Goal: Transaction & Acquisition: Purchase product/service

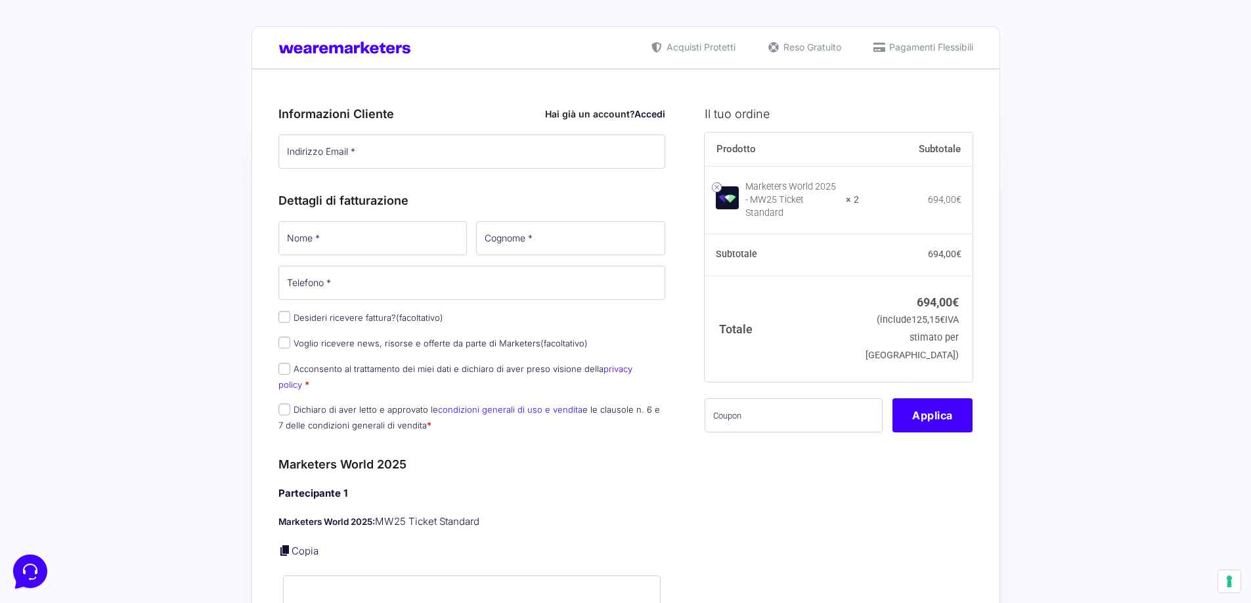
click at [819, 201] on div "Marketers World 2025 - MW25 Ticket Standard" at bounding box center [791, 200] width 92 height 39
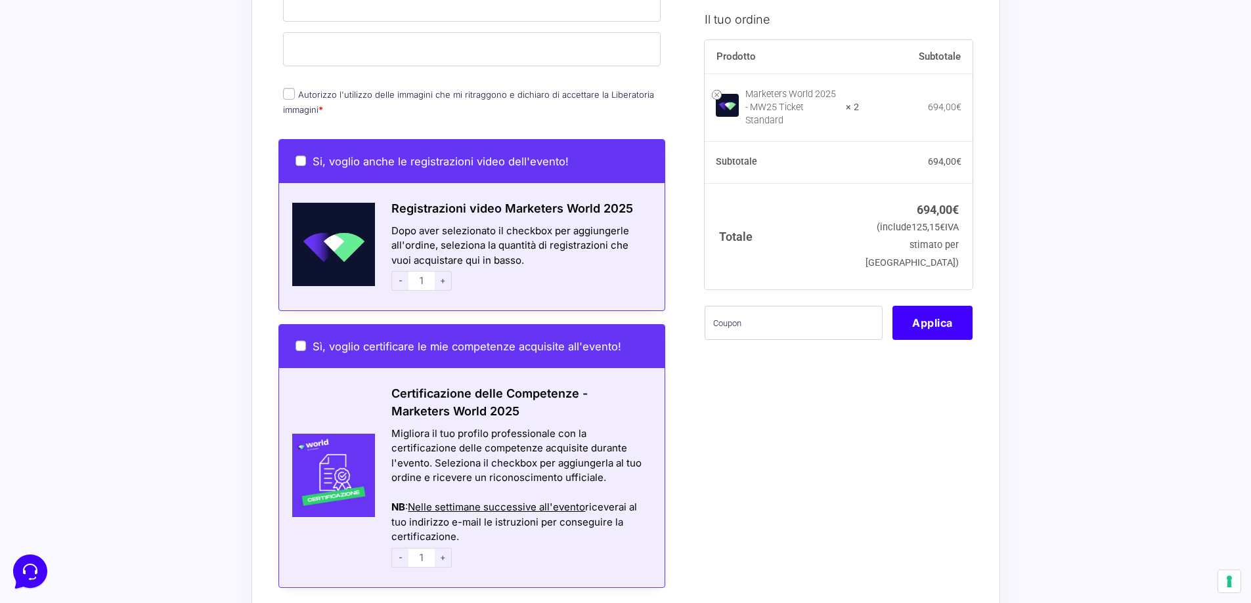
scroll to position [919, 0]
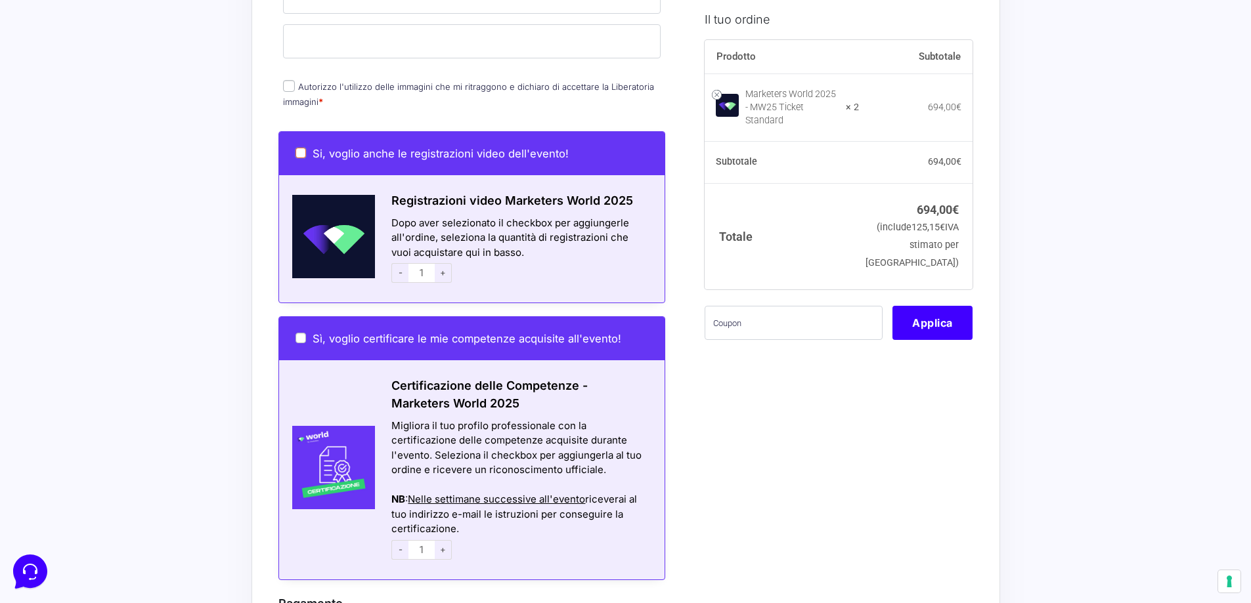
click at [299, 148] on input "Si, voglio anche le registrazioni video dell'evento!" at bounding box center [300, 153] width 11 height 11
checkbox input "true"
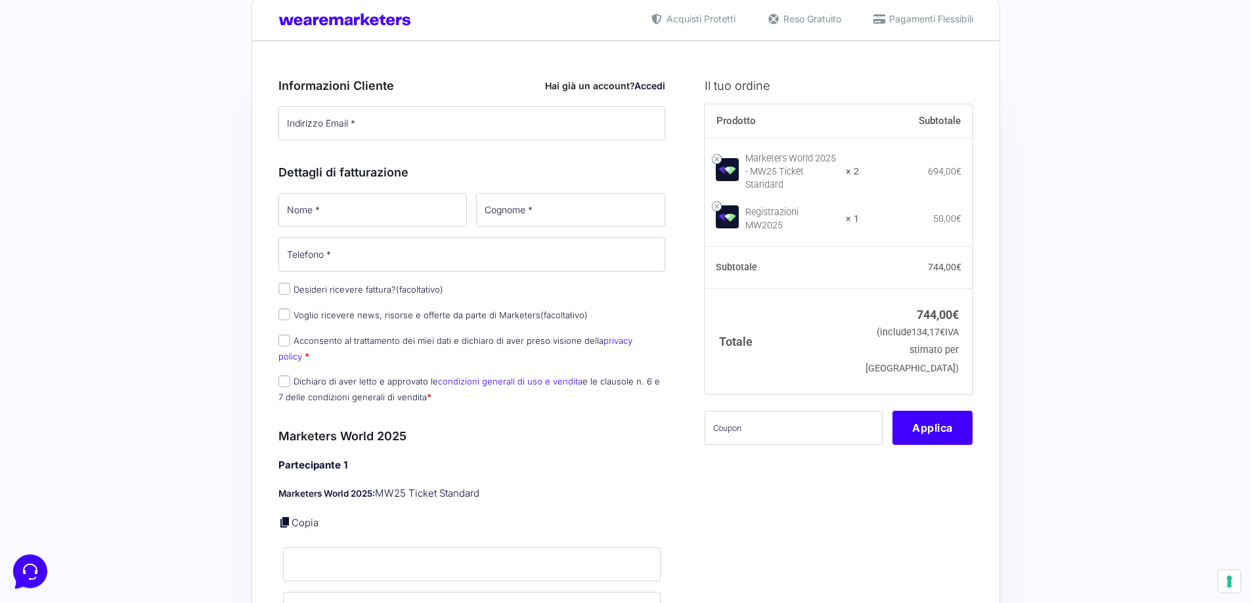
scroll to position [0, 0]
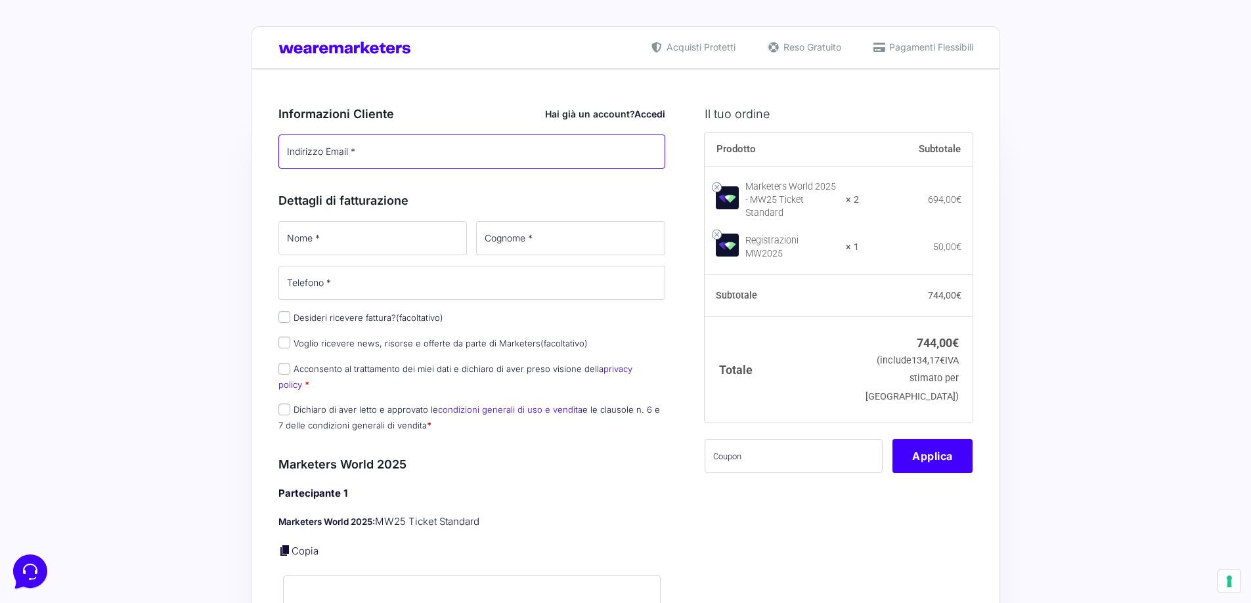
click at [376, 157] on input "Indirizzo Email *" at bounding box center [471, 152] width 387 height 34
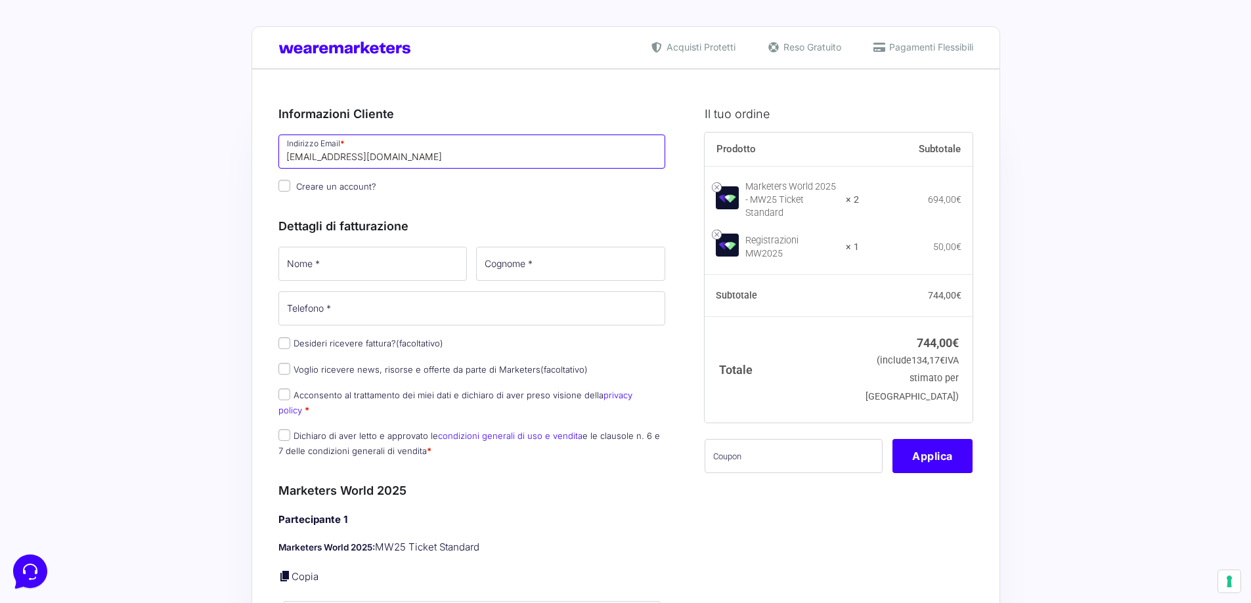
type input "[EMAIL_ADDRESS][DOMAIN_NAME]"
click at [326, 270] on input "Nome *" at bounding box center [372, 264] width 189 height 34
type input "[PERSON_NAME]"
click at [349, 314] on input "Telefono *" at bounding box center [471, 309] width 387 height 34
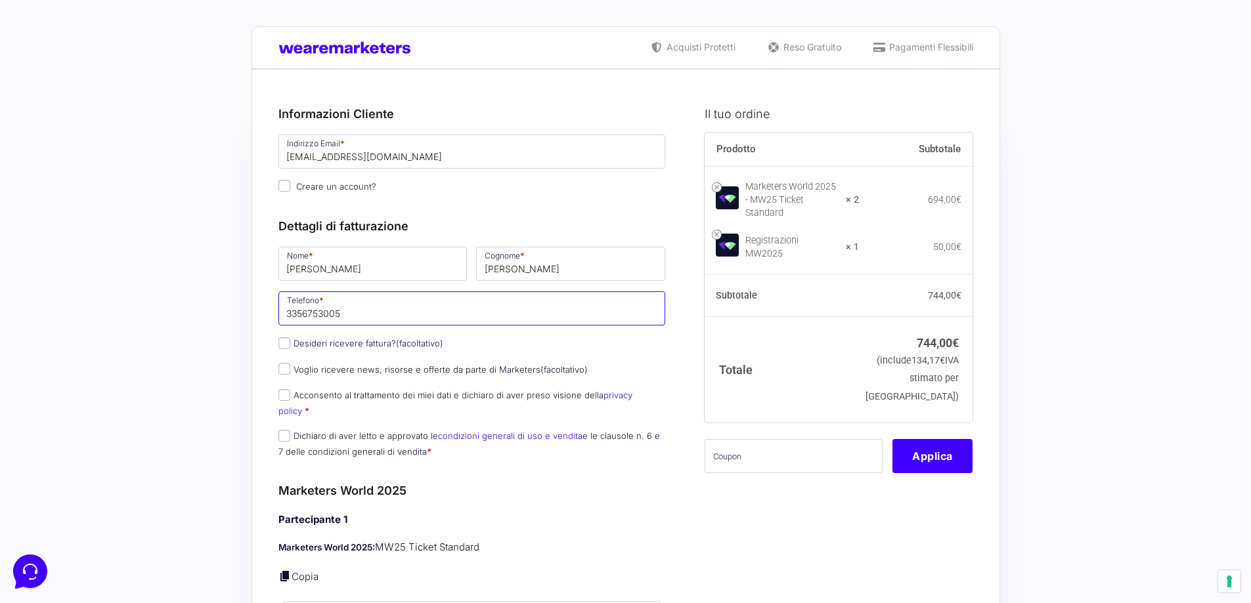
type input "3356753005"
click at [286, 397] on input "Acconsento al trattamento dei miei dati e dichiaro di aver preso visione della …" at bounding box center [284, 395] width 12 height 12
checkbox input "true"
click at [286, 430] on input "Dichiaro di aver letto e approvato le condizioni generali di uso e vendita e le…" at bounding box center [284, 436] width 12 height 12
checkbox input "true"
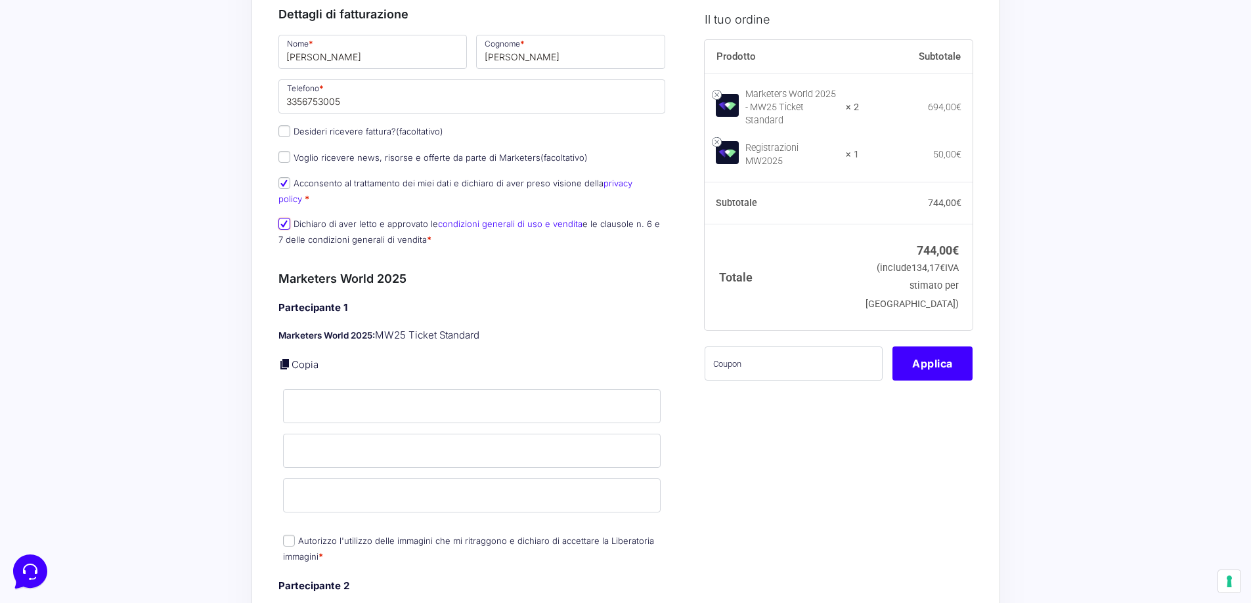
scroll to position [197, 0]
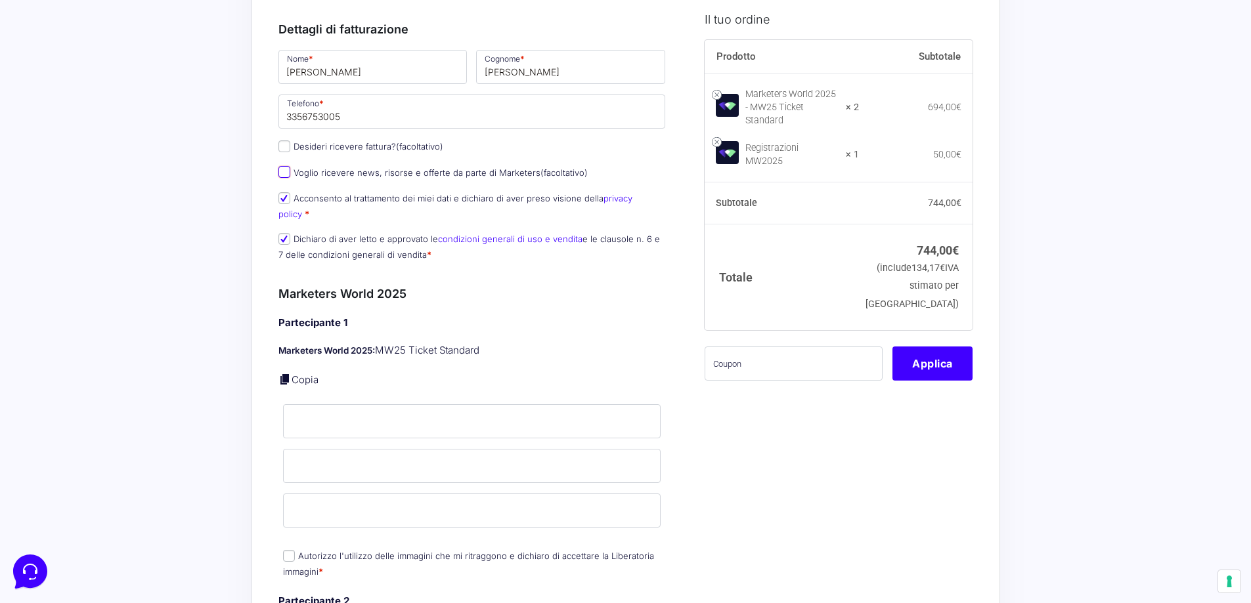
click at [284, 173] on input "Voglio ricevere news, risorse e offerte da parte di Marketers (facoltativo)" at bounding box center [284, 172] width 12 height 12
checkbox input "true"
click at [370, 406] on input "Nome *" at bounding box center [472, 421] width 378 height 34
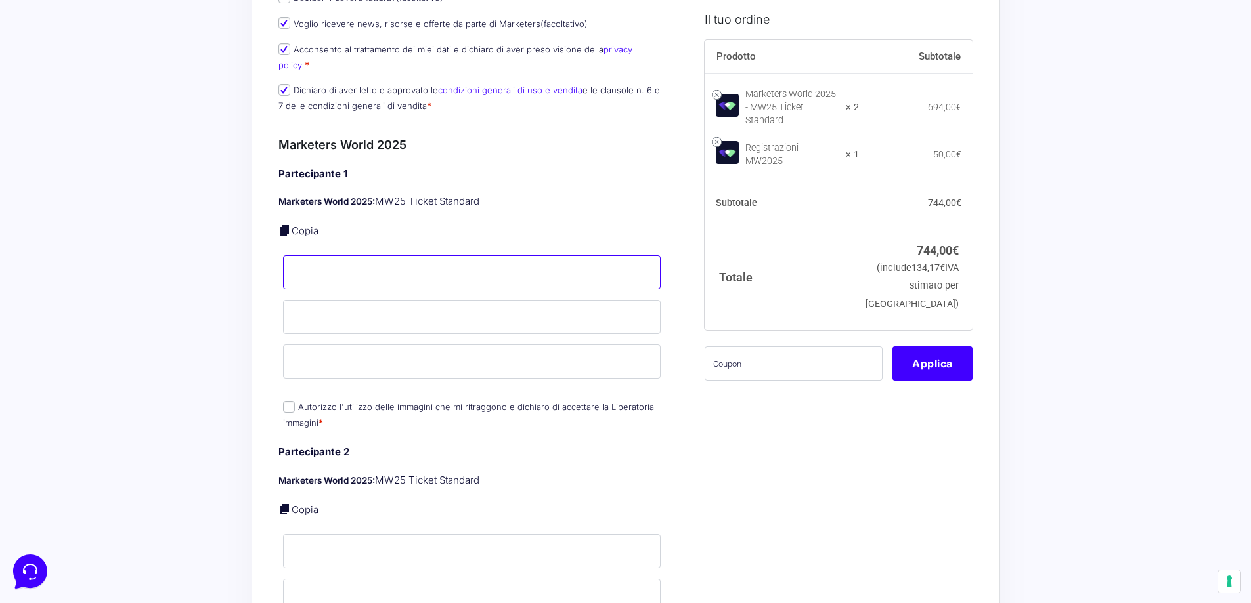
scroll to position [328, 0]
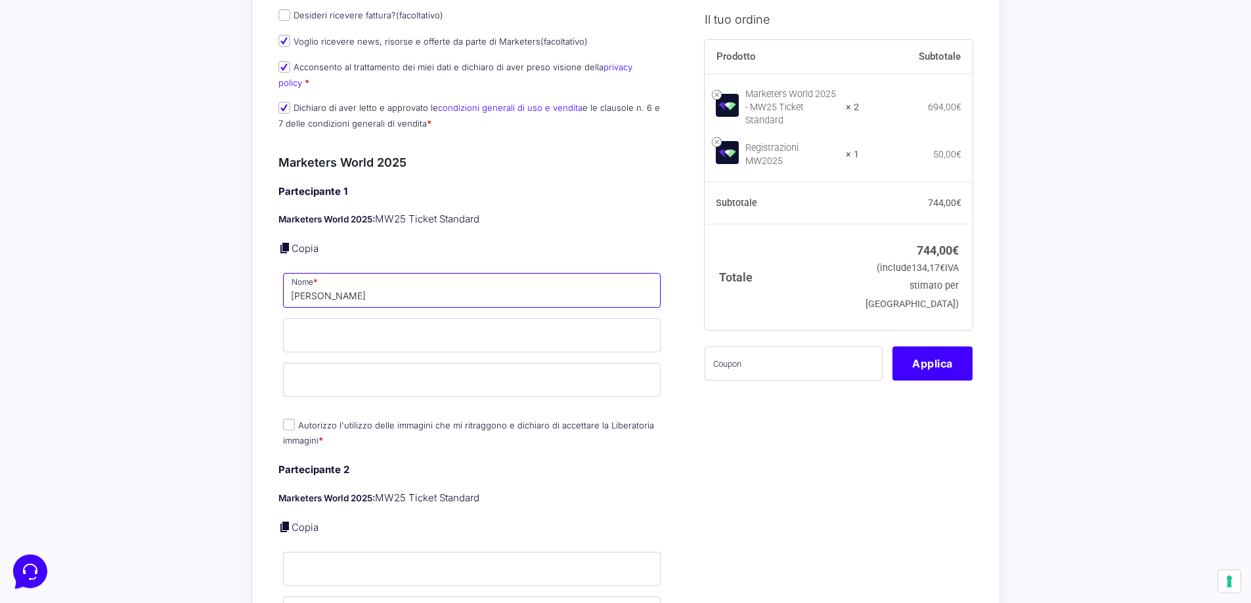
type input "[PERSON_NAME]"
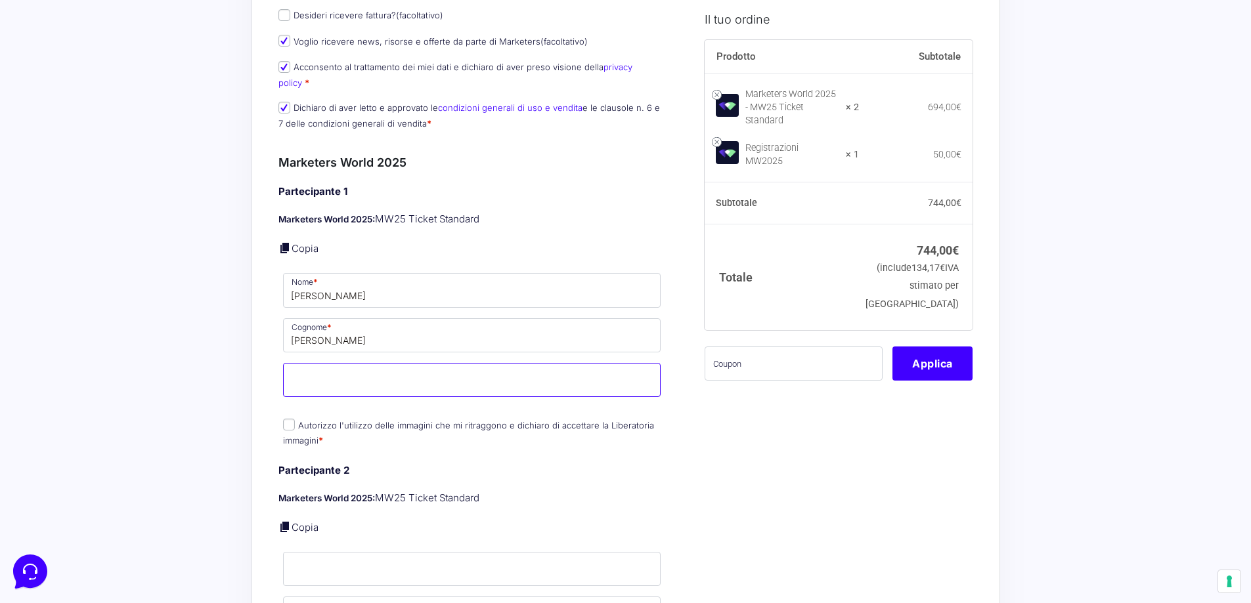
type input "k"
type input "[EMAIL_ADDRESS][DOMAIN_NAME]"
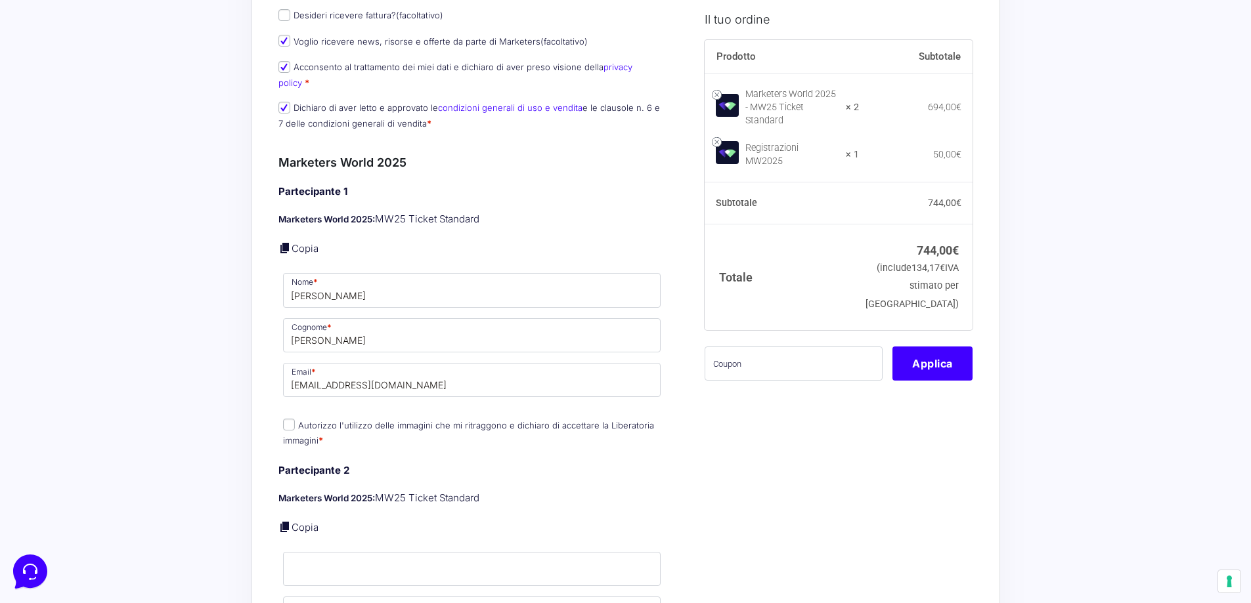
click at [290, 419] on input "Autorizzo l'utilizzo delle immagini che mi ritraggono e dichiaro di accettare l…" at bounding box center [289, 425] width 12 height 12
checkbox input "true"
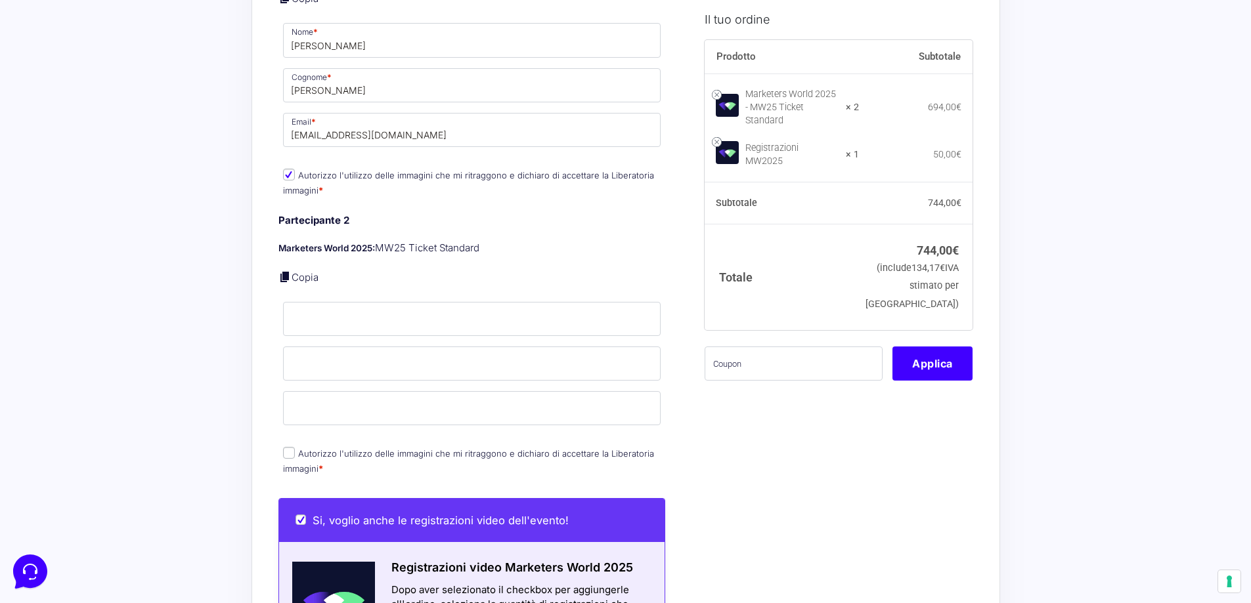
scroll to position [591, 0]
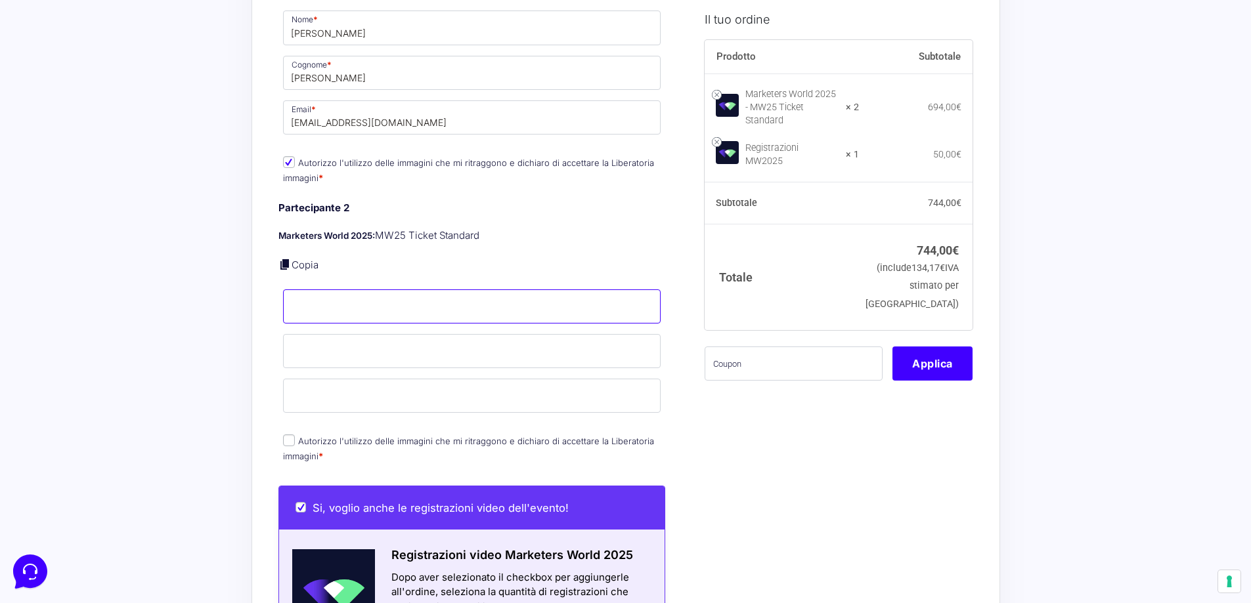
click at [337, 297] on input "Nome *" at bounding box center [472, 307] width 378 height 34
type input "[PERSON_NAME]"
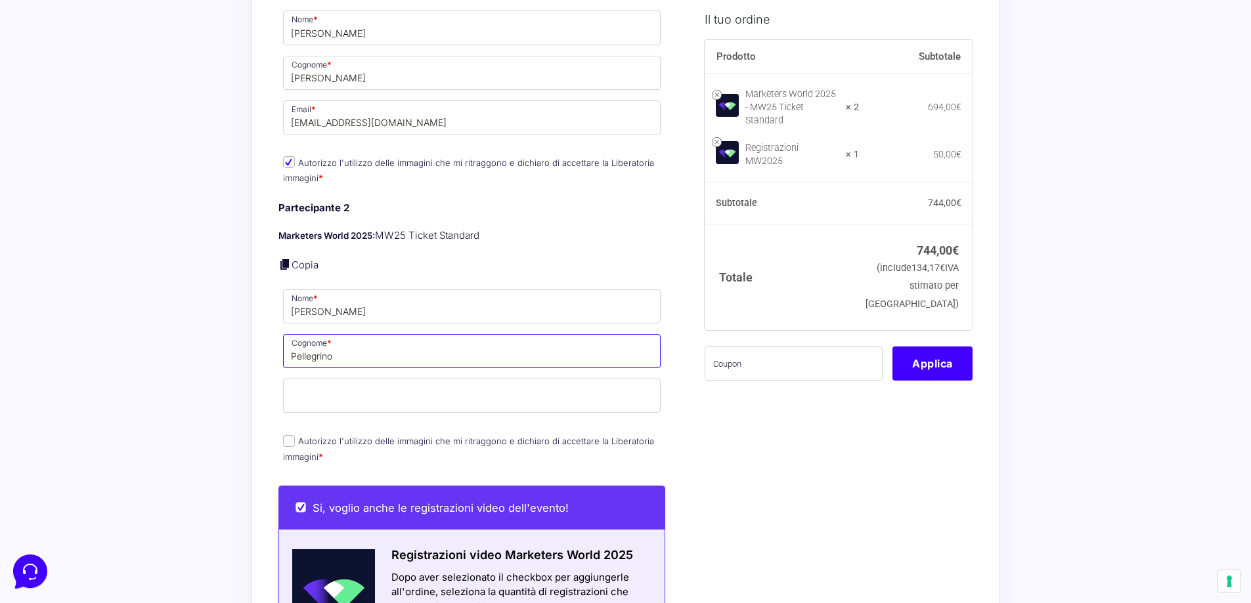
type input "Pellegrino"
click at [343, 380] on input "Email *" at bounding box center [472, 396] width 378 height 34
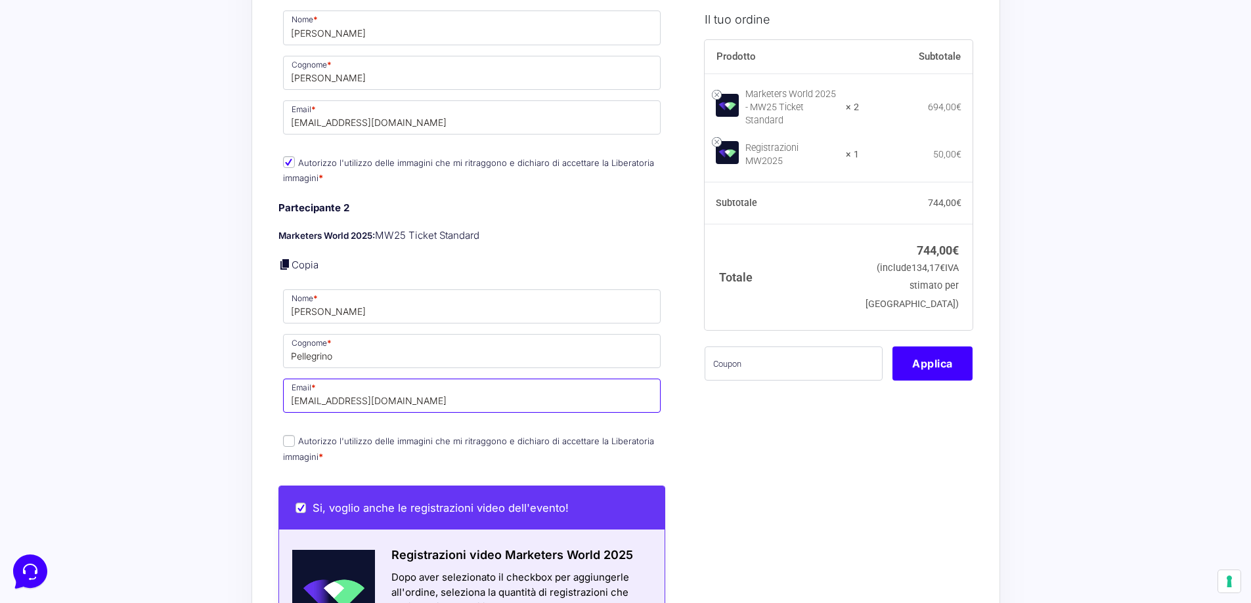
type input "[EMAIL_ADDRESS][DOMAIN_NAME]"
click at [286, 435] on input "Autorizzo l'utilizzo delle immagini che mi ritraggono e dichiaro di accettare l…" at bounding box center [289, 441] width 12 height 12
checkbox input "true"
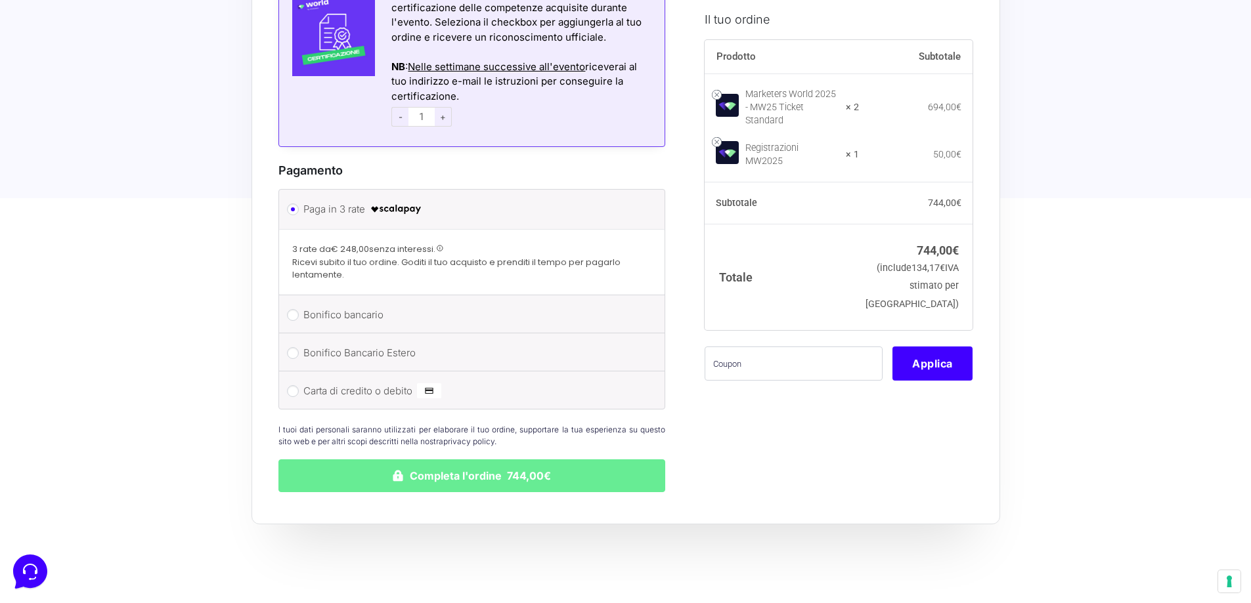
scroll to position [1437, 0]
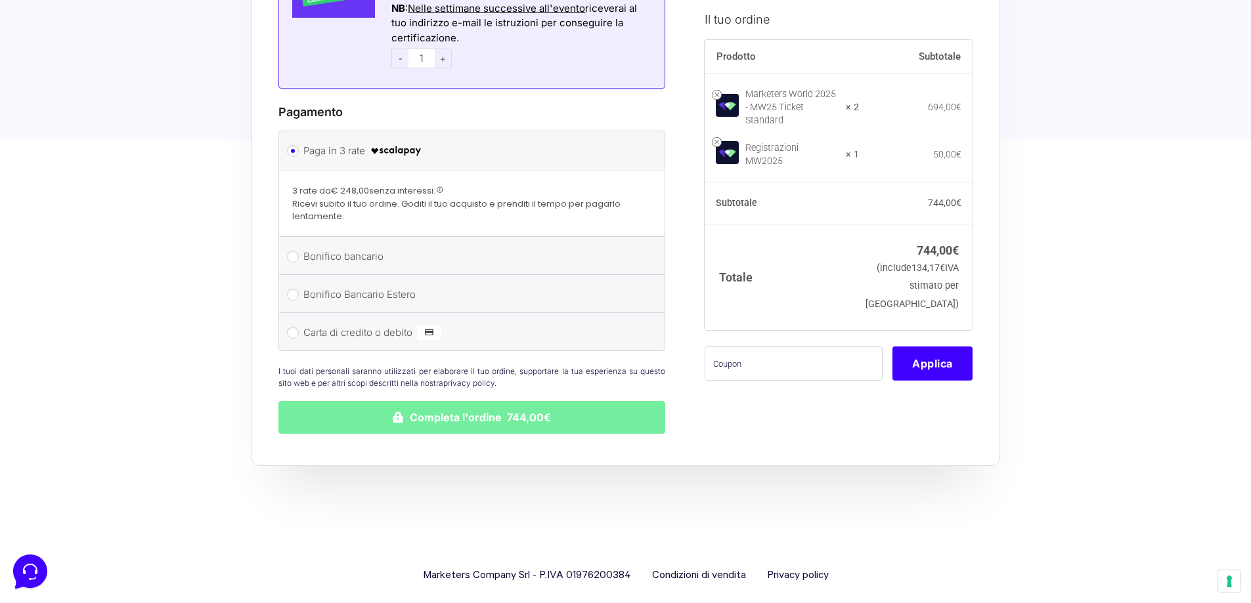
click at [489, 401] on button "Completa l'ordine 744,00€" at bounding box center [471, 417] width 387 height 33
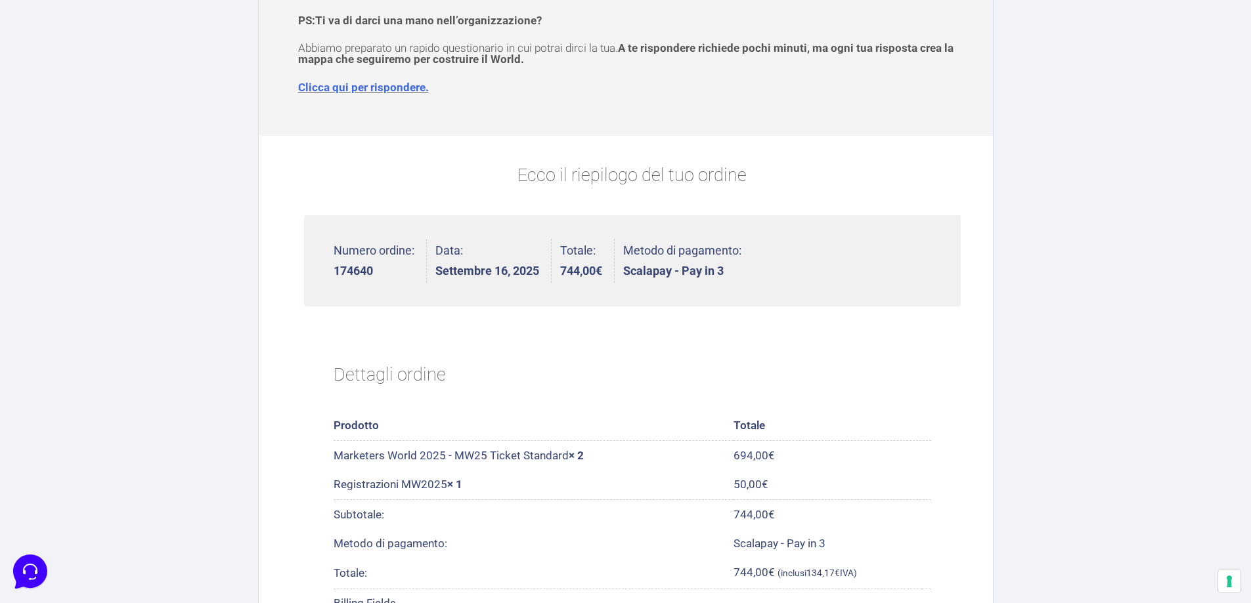
scroll to position [9, 0]
